Goal: Task Accomplishment & Management: Manage account settings

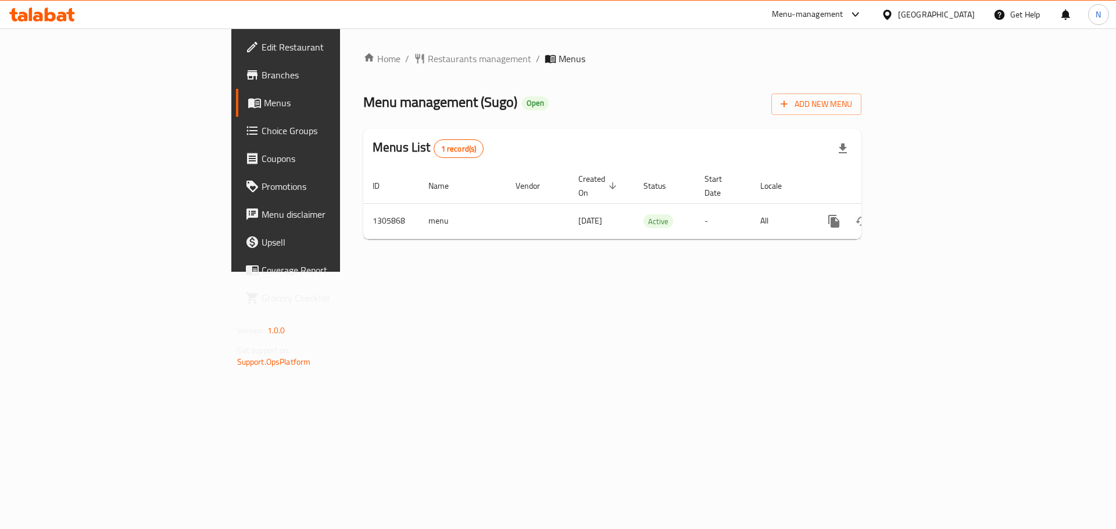
click at [933, 17] on div "[GEOGRAPHIC_DATA]" at bounding box center [936, 14] width 77 height 13
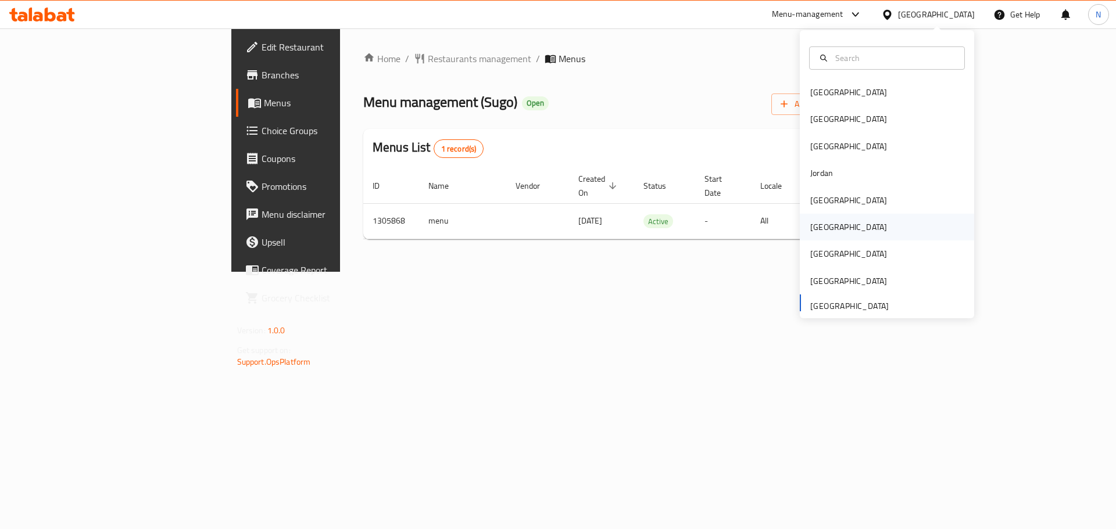
click at [816, 224] on div "[GEOGRAPHIC_DATA]" at bounding box center [848, 227] width 77 height 13
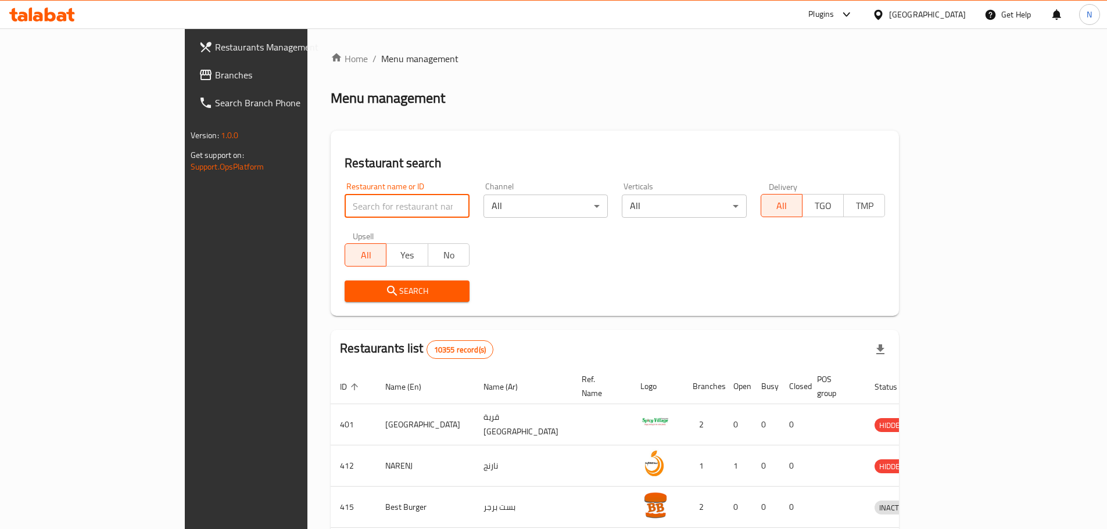
click at [345, 206] on input "search" at bounding box center [407, 206] width 125 height 23
paste input "SHAHAD AL JAZEERA"
type input "SHAHAD AL JAZEERA"
click button "Search" at bounding box center [407, 292] width 125 height 22
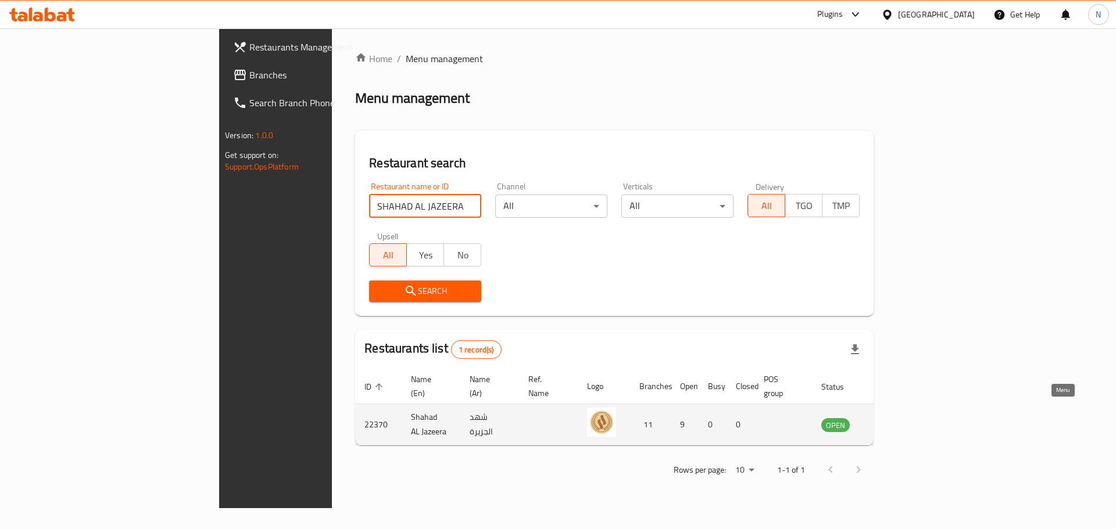
click at [896, 418] on icon "enhanced table" at bounding box center [889, 425] width 14 height 14
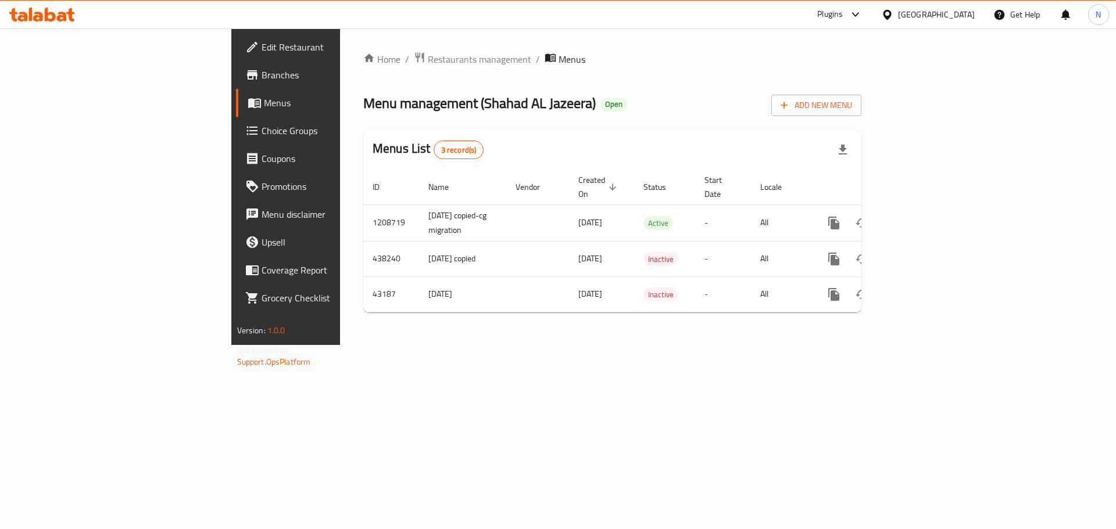
click at [262, 44] on span "Edit Restaurant" at bounding box center [335, 47] width 147 height 14
click at [428, 56] on span "Restaurants management" at bounding box center [479, 59] width 103 height 14
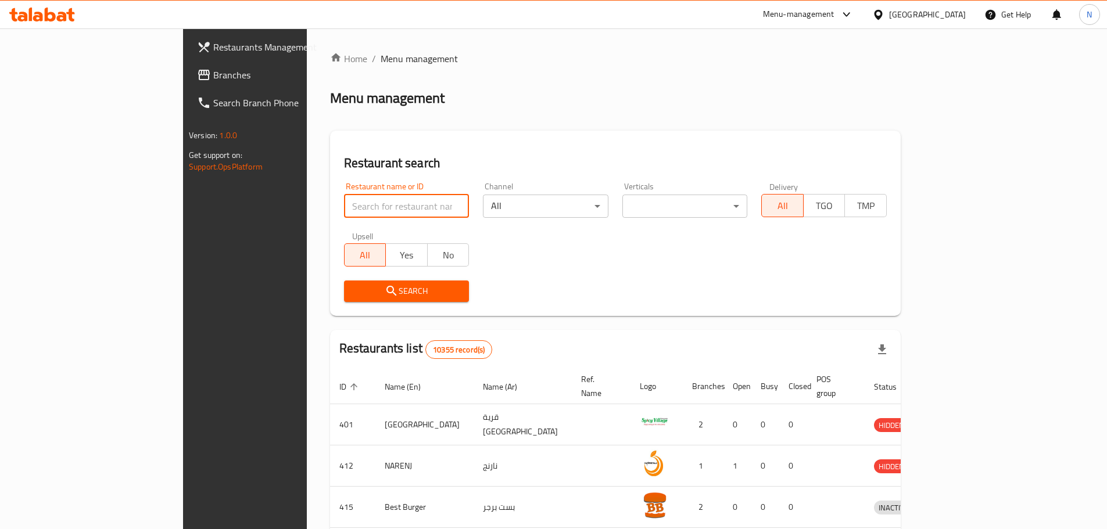
click at [344, 199] on input "search" at bounding box center [407, 206] width 126 height 23
paste input "WOW! Chicken"
type input "WOW! Chicken"
click button "Search" at bounding box center [407, 292] width 126 height 22
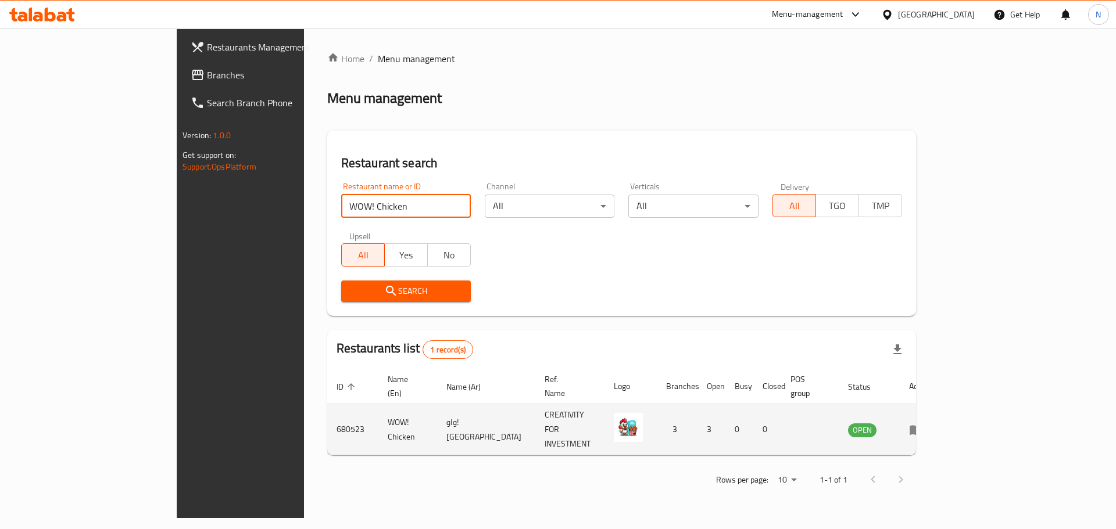
click at [923, 423] on icon "enhanced table" at bounding box center [916, 430] width 14 height 14
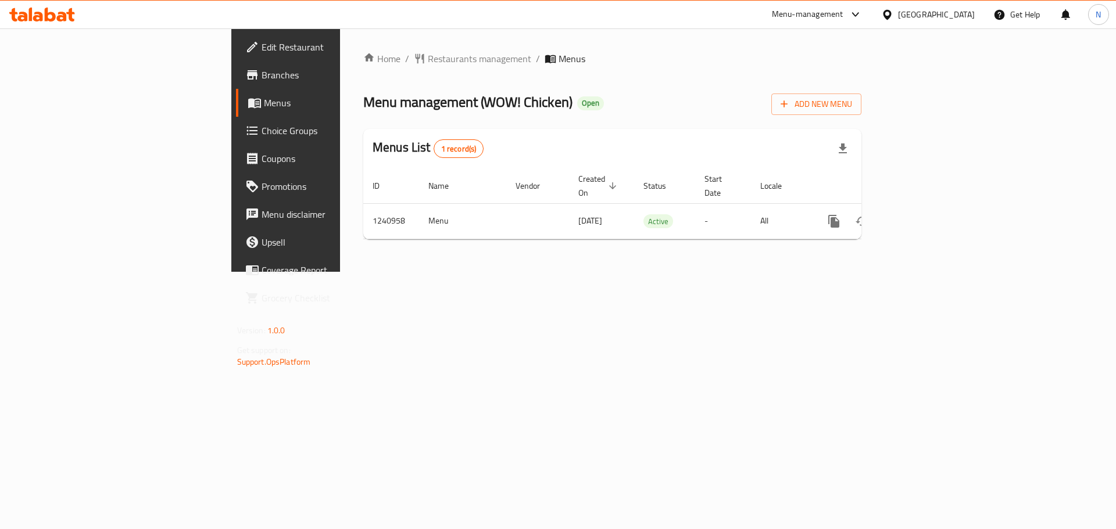
click at [262, 41] on span "Edit Restaurant" at bounding box center [335, 47] width 147 height 14
click at [428, 58] on span "Restaurants management" at bounding box center [479, 59] width 103 height 14
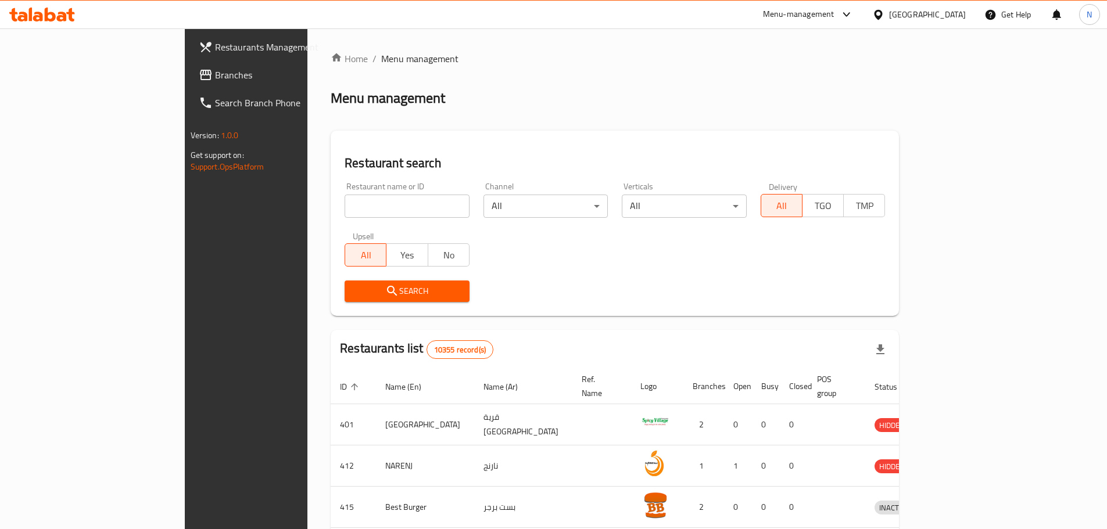
click at [345, 212] on input "search" at bounding box center [407, 206] width 125 height 23
paste input "Frutta"
type input "Frutta"
click button "Search" at bounding box center [407, 292] width 125 height 22
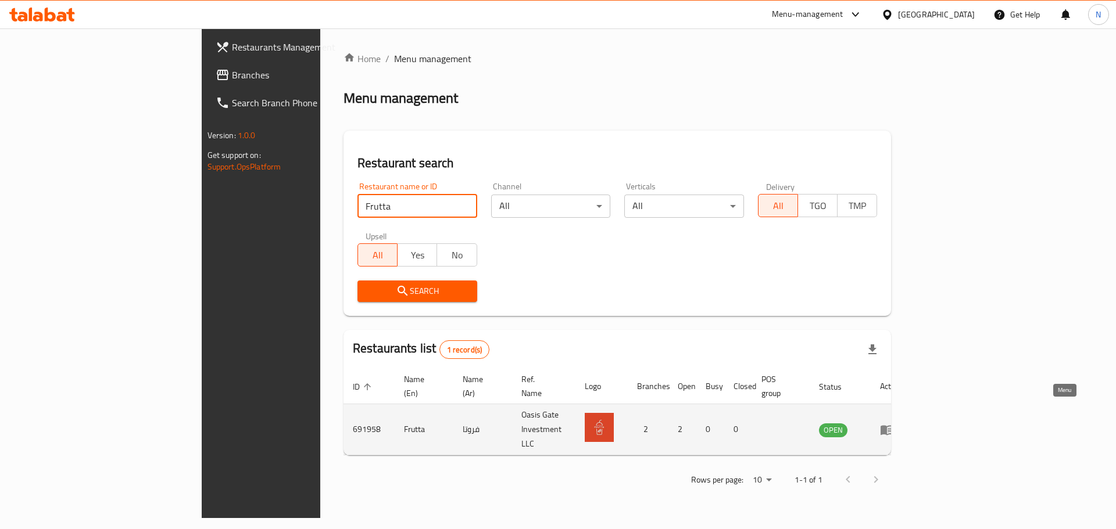
click at [892, 428] on icon "enhanced table" at bounding box center [889, 430] width 4 height 5
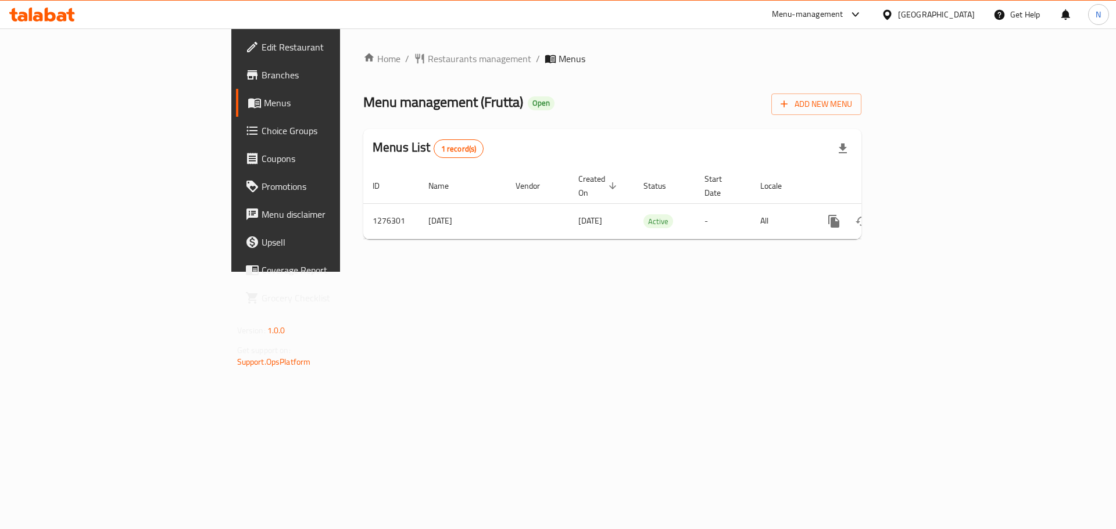
click at [262, 48] on span "Edit Restaurant" at bounding box center [335, 47] width 147 height 14
click at [428, 62] on span "Restaurants management" at bounding box center [479, 59] width 103 height 14
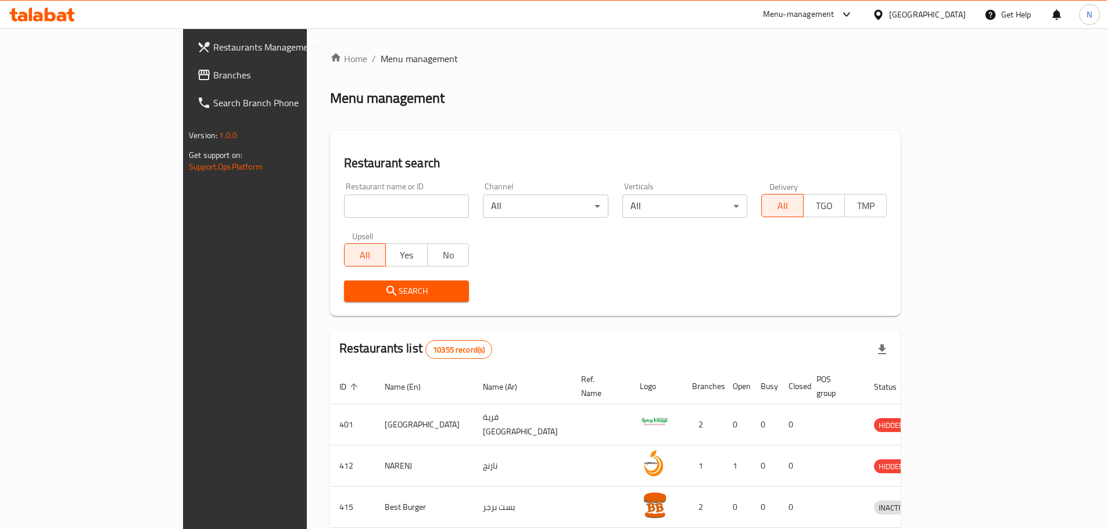
click at [344, 195] on input "search" at bounding box center [407, 206] width 126 height 23
paste input "Yemen Popularitie"
type input "Yemen Popularitie"
click button "Search" at bounding box center [407, 292] width 126 height 22
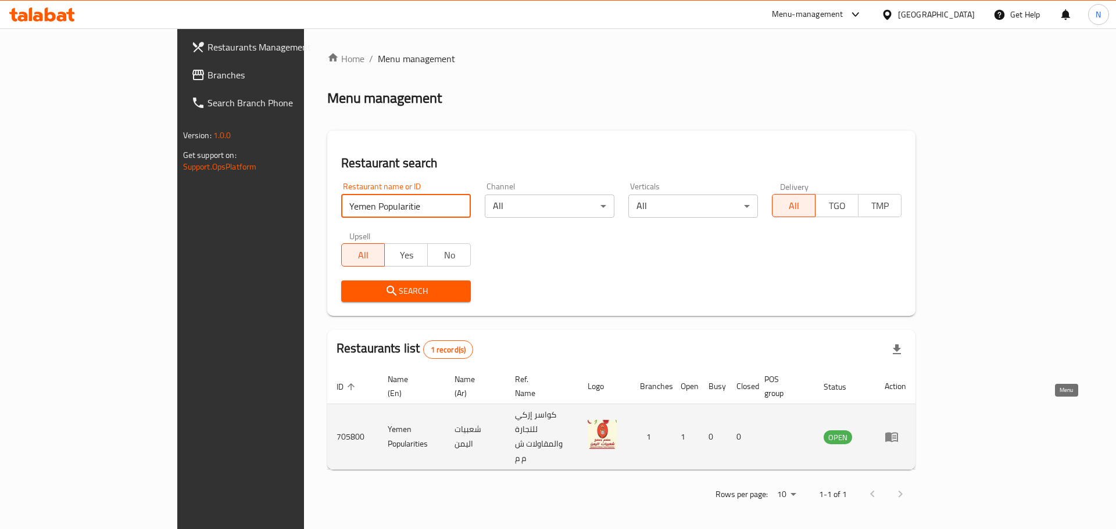
click at [898, 433] on icon "enhanced table" at bounding box center [891, 438] width 13 height 10
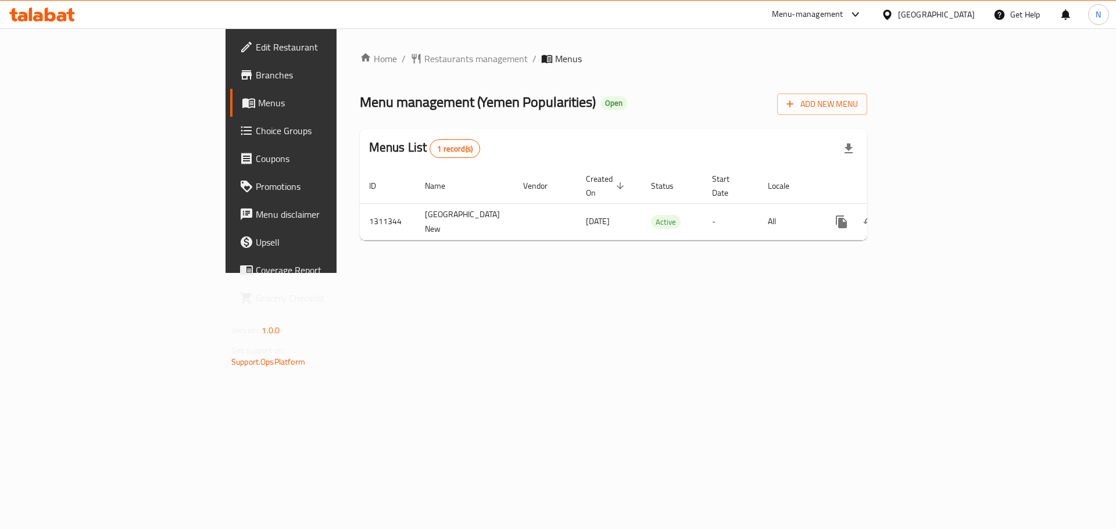
click at [256, 40] on span "Edit Restaurant" at bounding box center [329, 47] width 147 height 14
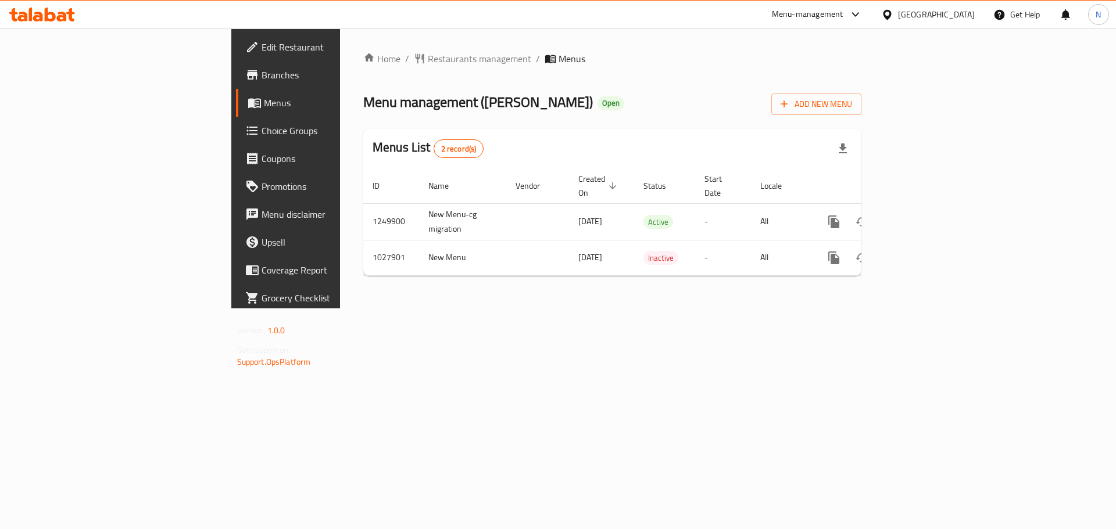
click at [262, 42] on span "Edit Restaurant" at bounding box center [335, 47] width 147 height 14
